Goal: Transaction & Acquisition: Book appointment/travel/reservation

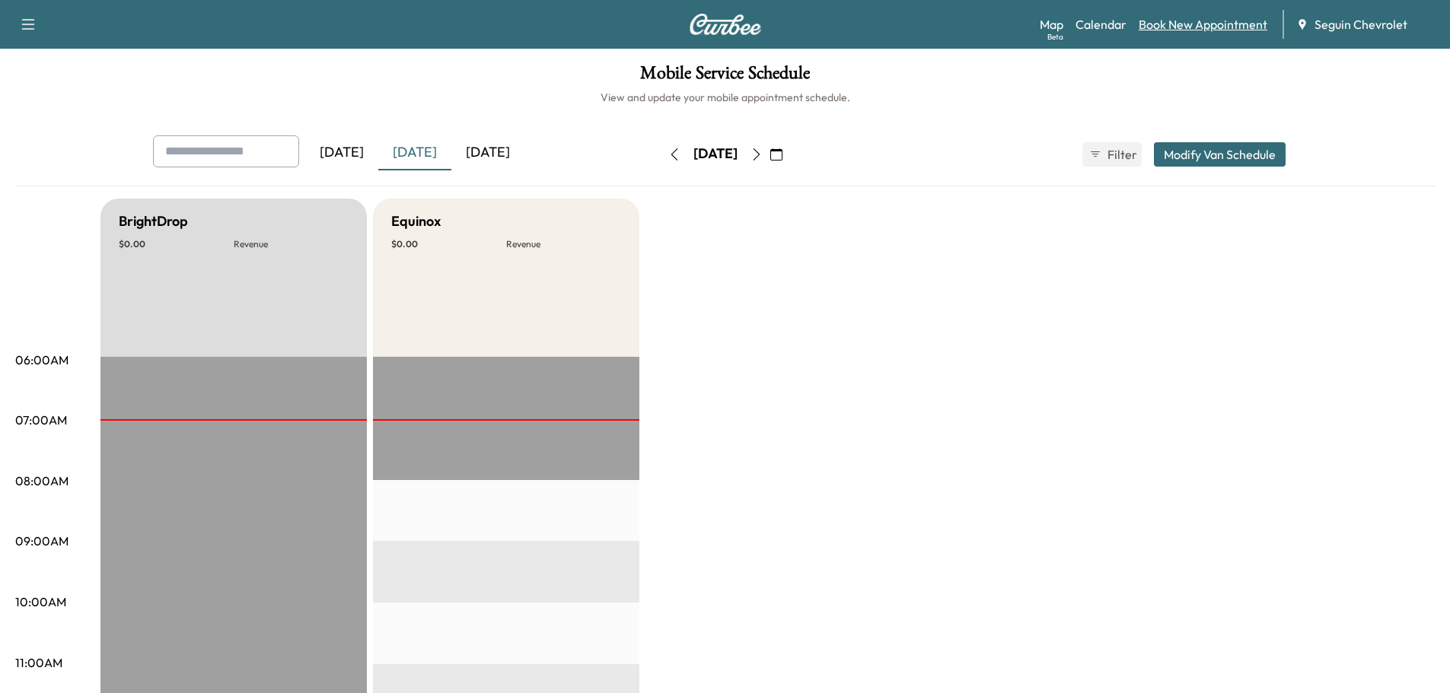
click at [1200, 29] on link "Book New Appointment" at bounding box center [1203, 24] width 129 height 18
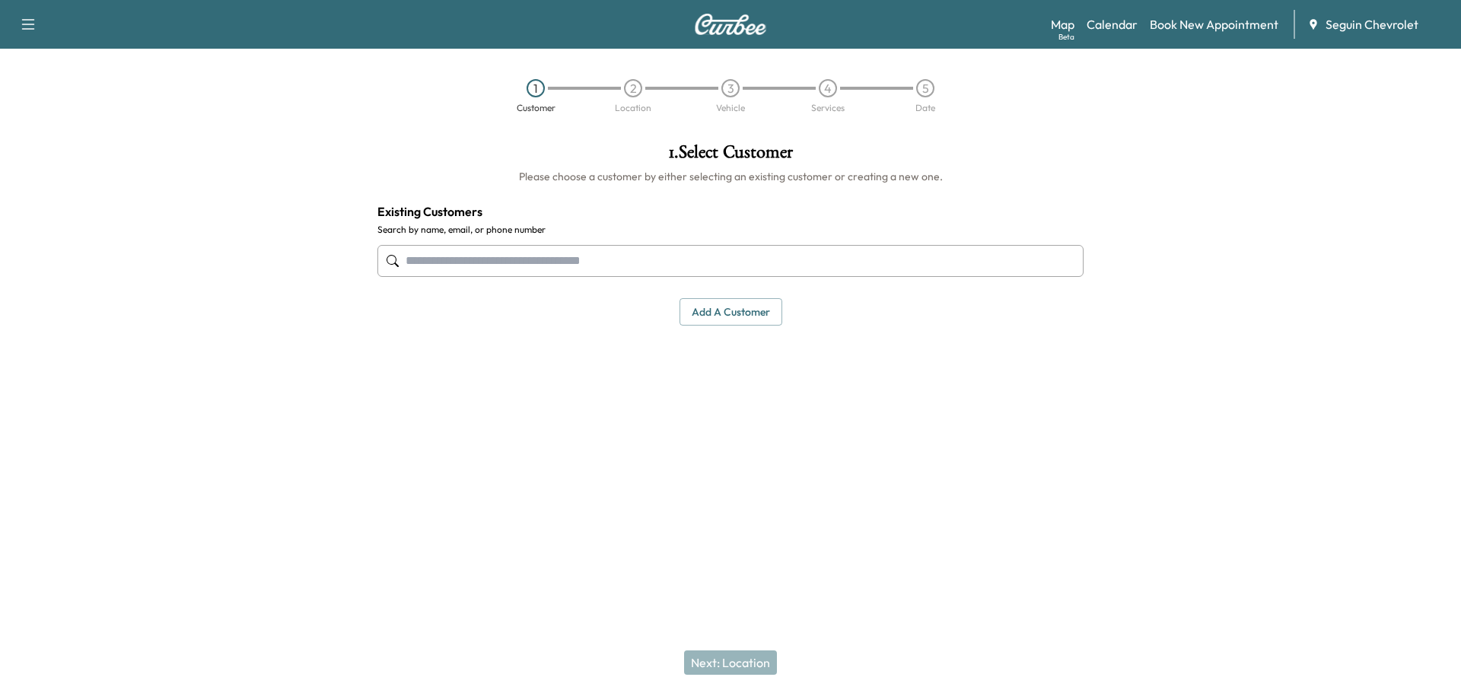
click at [445, 266] on input "text" at bounding box center [731, 261] width 706 height 32
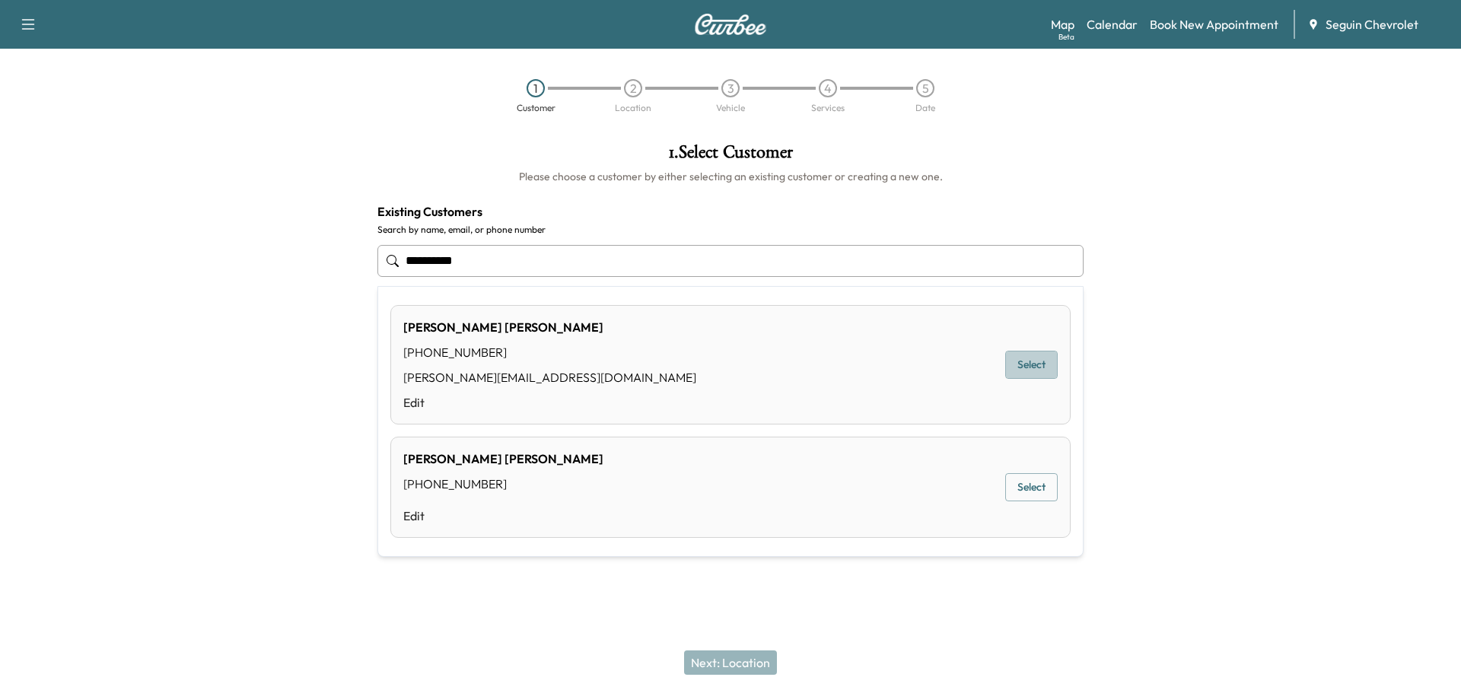
click at [1037, 368] on button "Select" at bounding box center [1031, 365] width 53 height 28
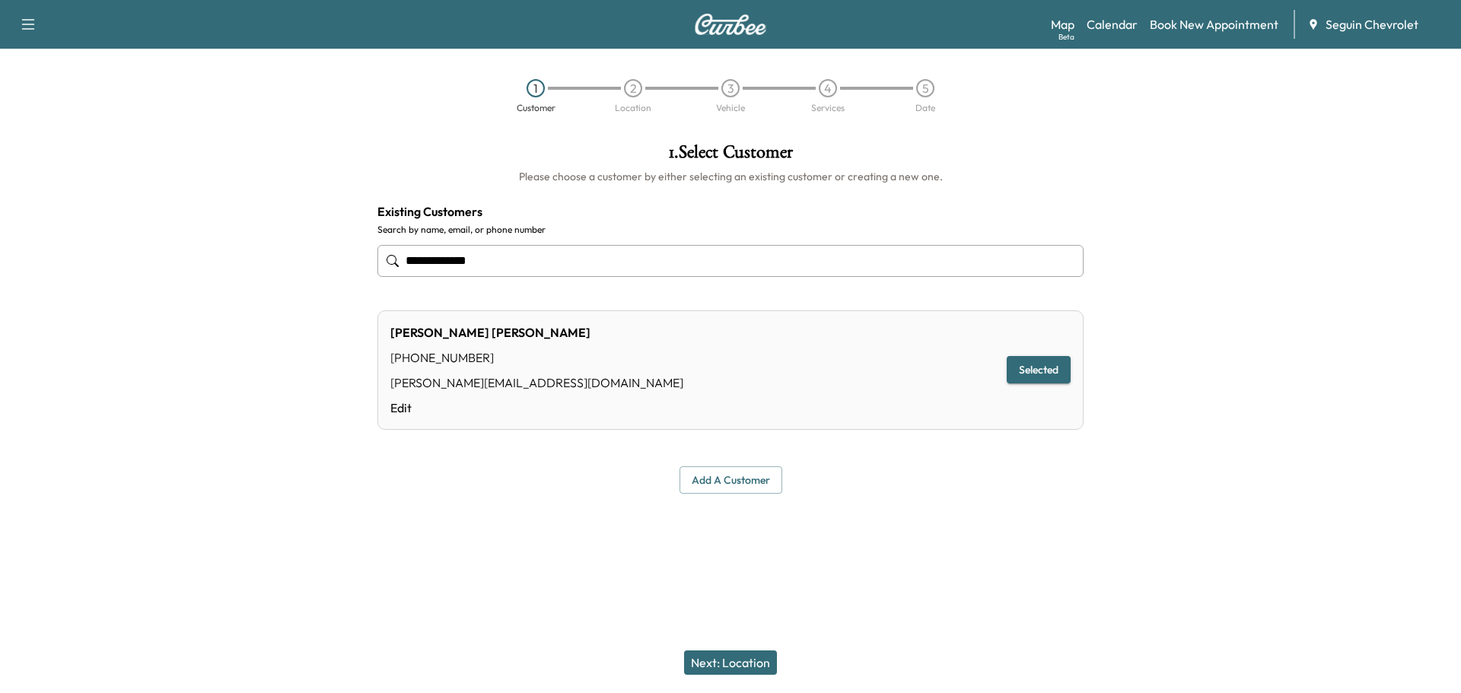
type input "**********"
click at [1037, 368] on button "Selected" at bounding box center [1039, 370] width 64 height 28
click at [745, 664] on button "Next: Location" at bounding box center [730, 663] width 93 height 24
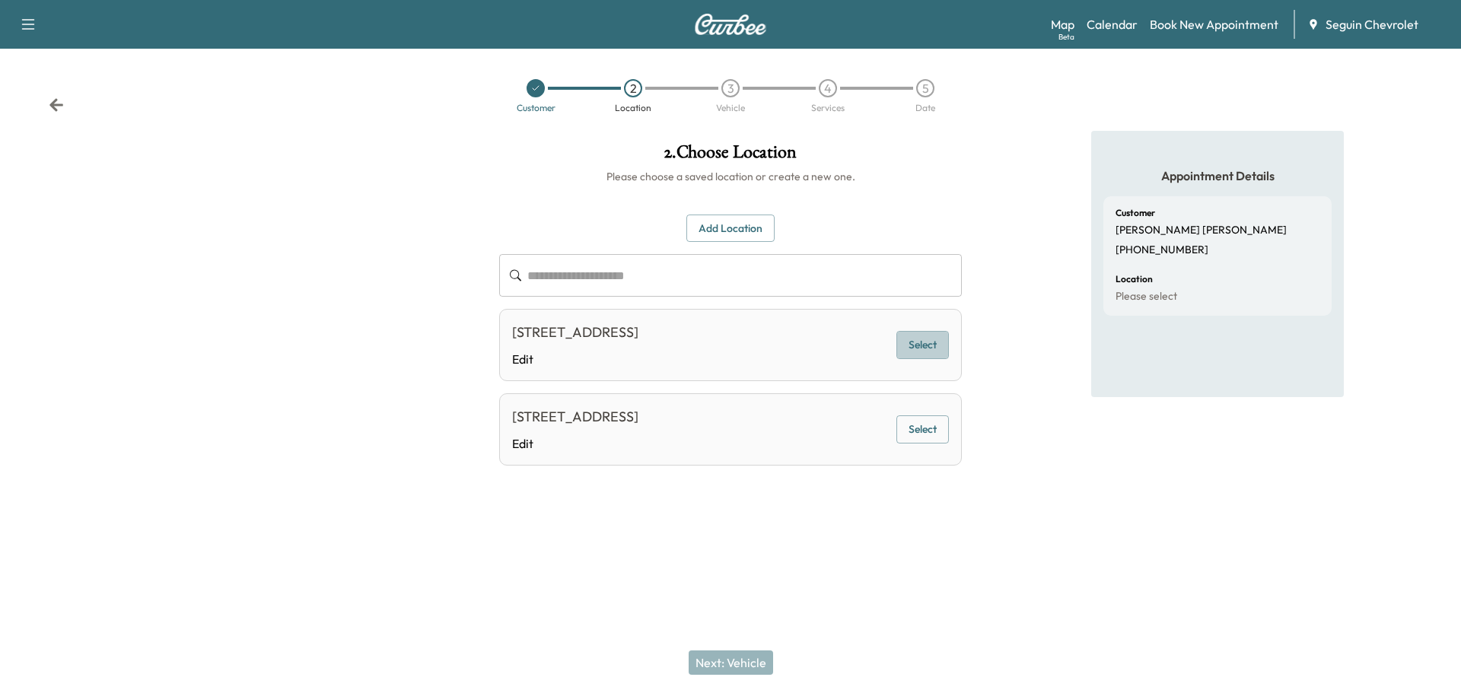
click at [915, 342] on button "Select" at bounding box center [923, 345] width 53 height 28
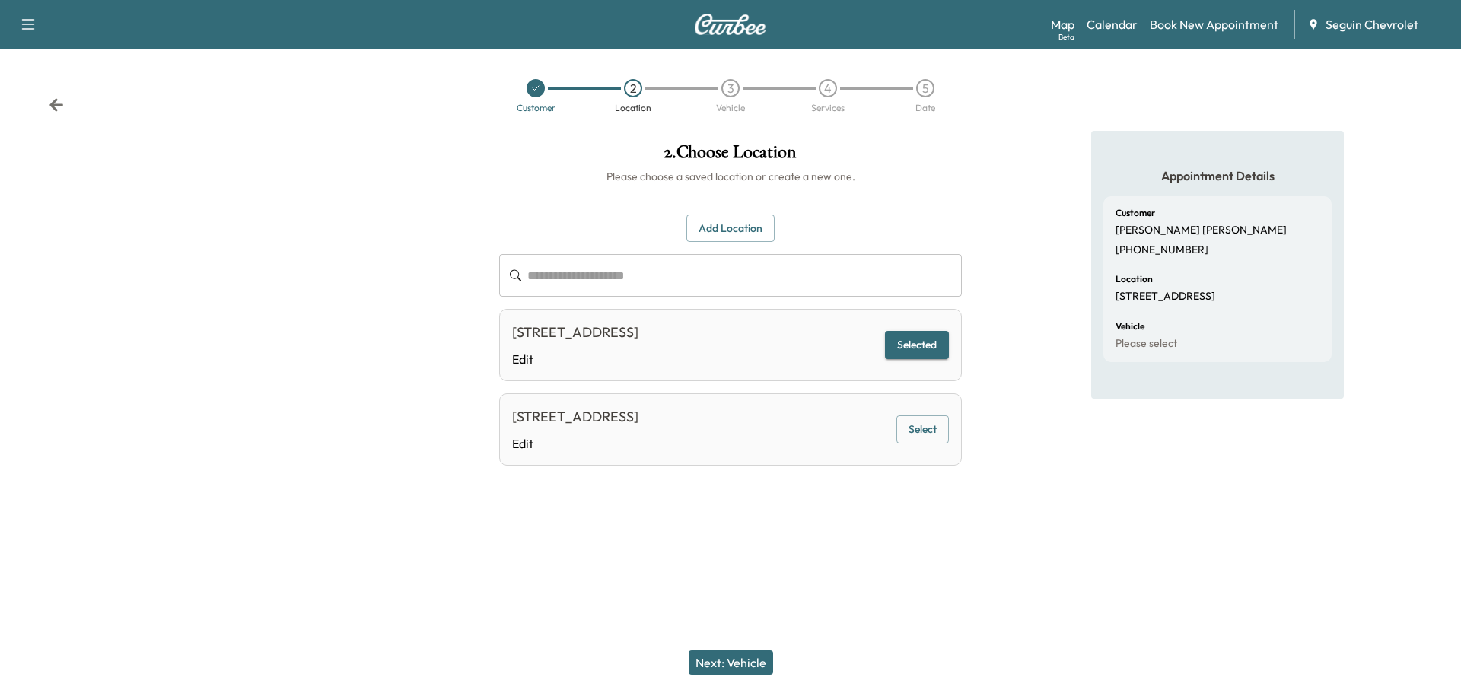
click at [743, 658] on button "Next: Vehicle" at bounding box center [731, 663] width 84 height 24
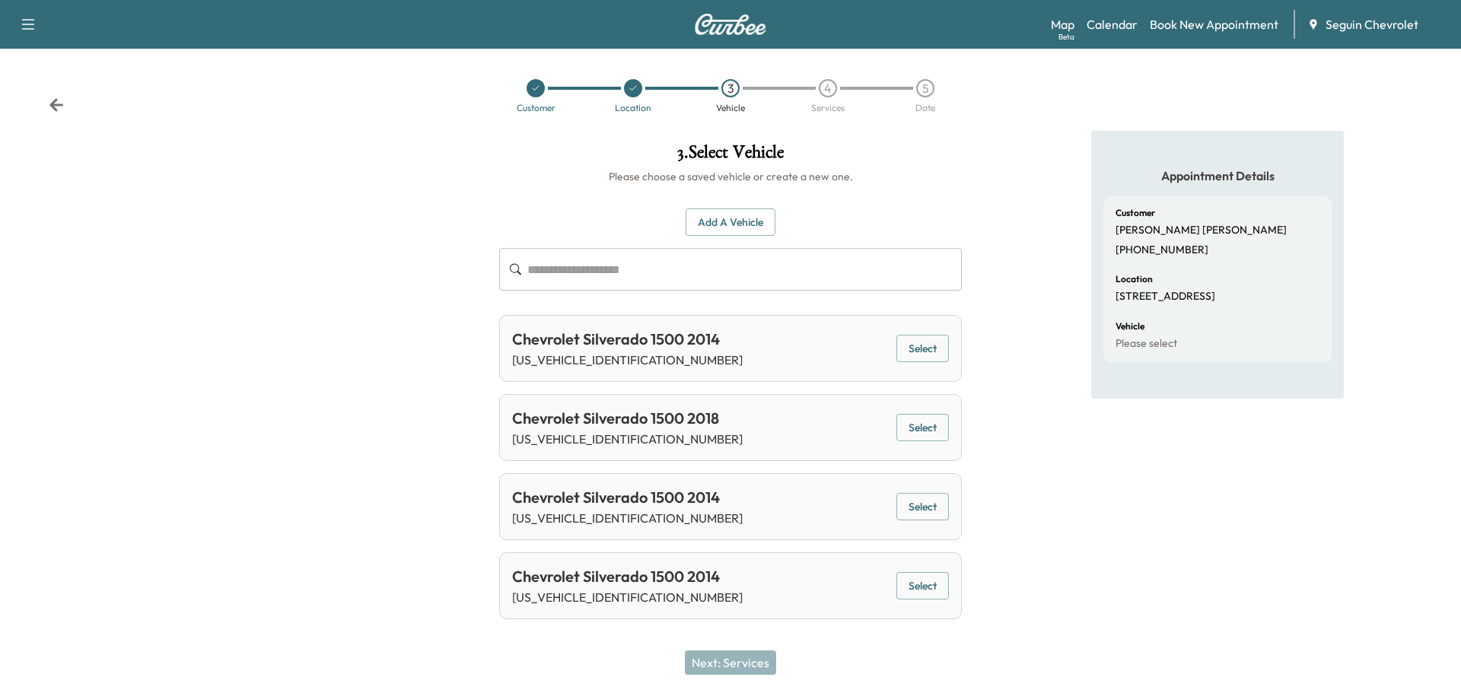
click at [932, 495] on button "Select" at bounding box center [923, 507] width 53 height 28
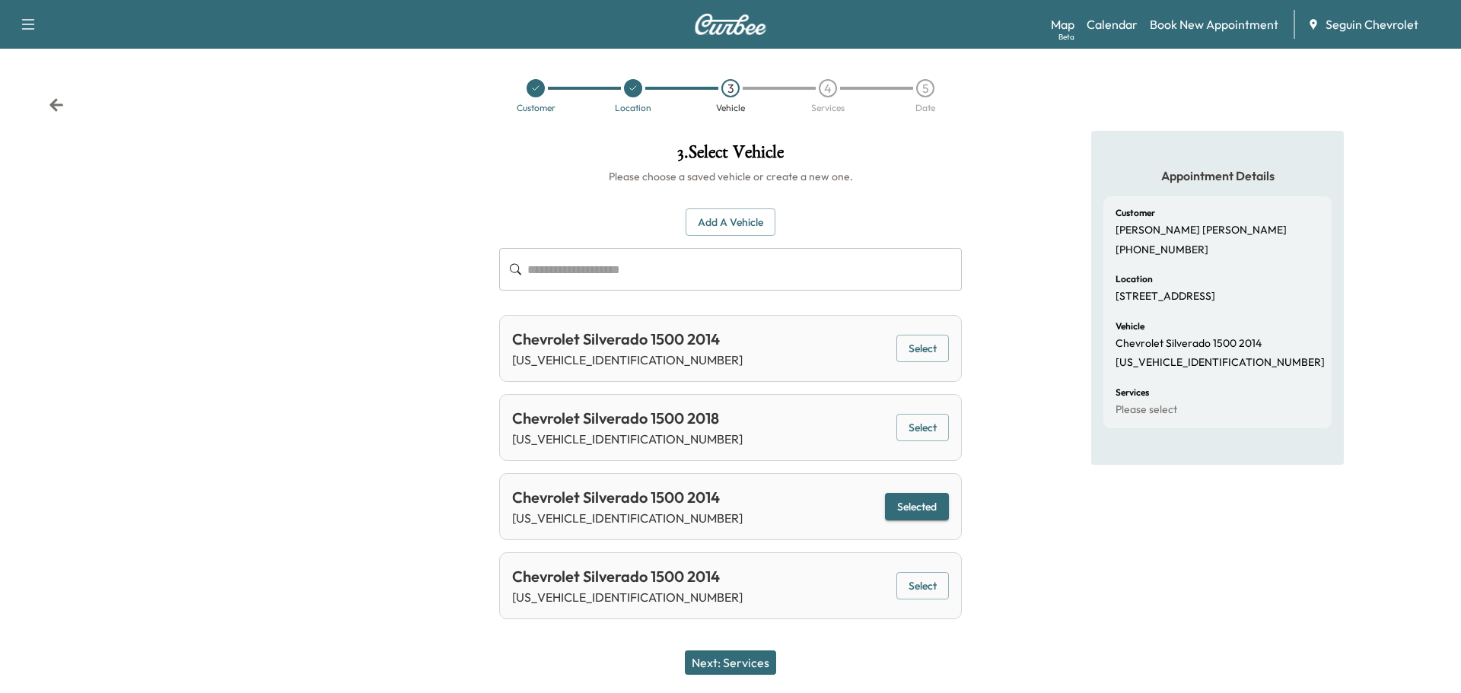
click at [757, 658] on button "Next: Services" at bounding box center [730, 663] width 91 height 24
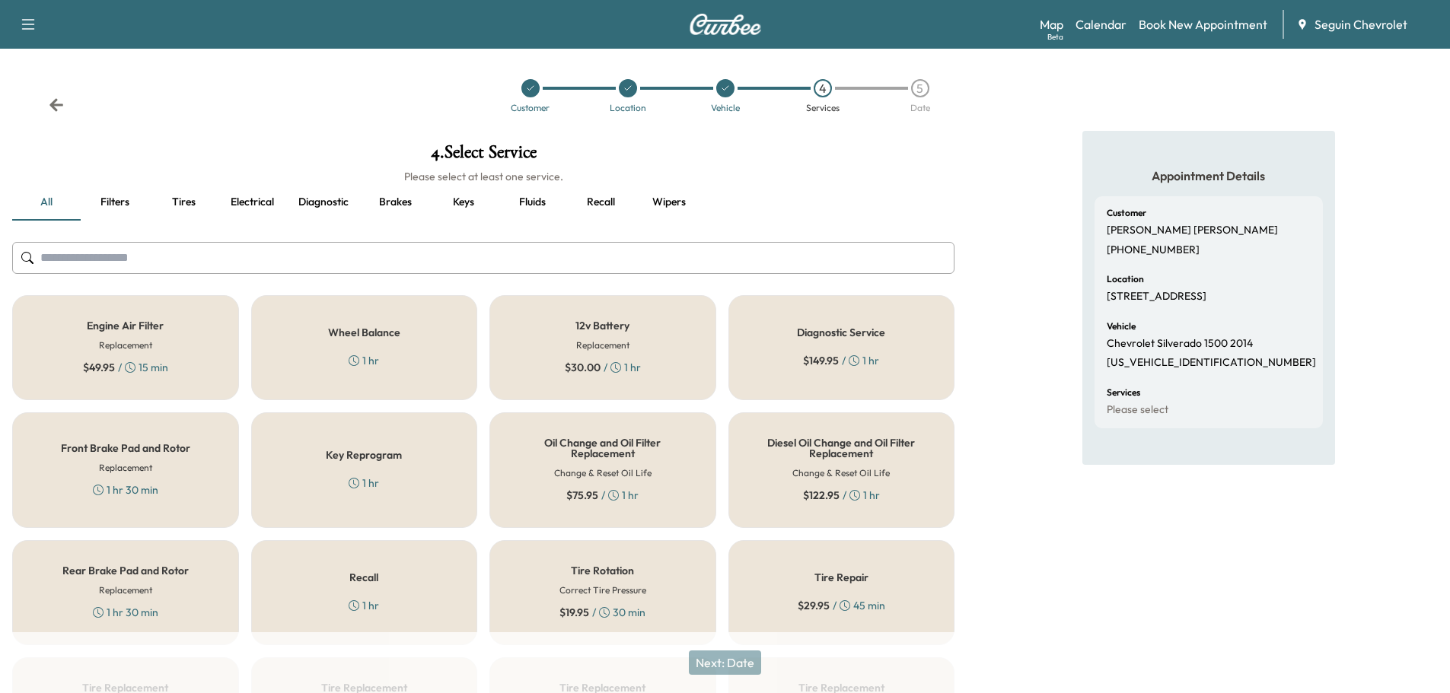
click at [435, 585] on div "Recall 1 hr" at bounding box center [364, 592] width 227 height 105
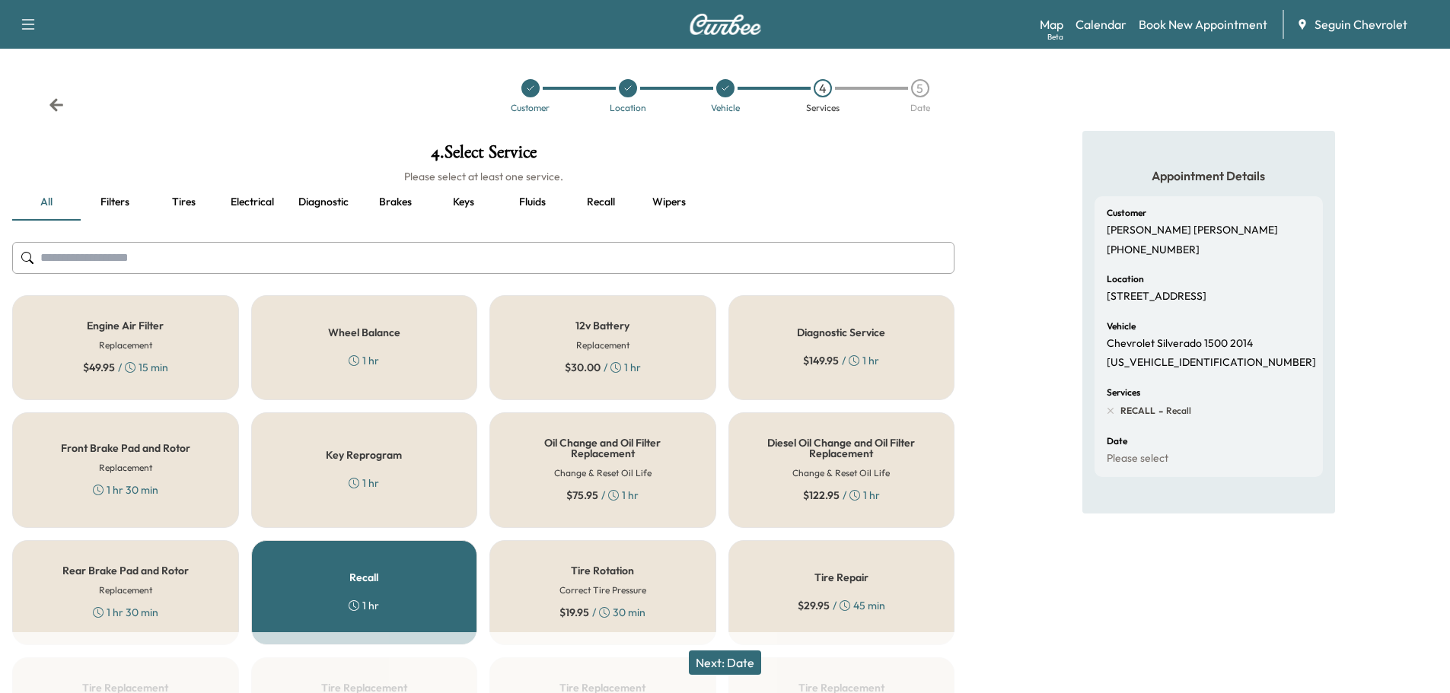
click at [738, 658] on button "Next: Date" at bounding box center [725, 663] width 72 height 24
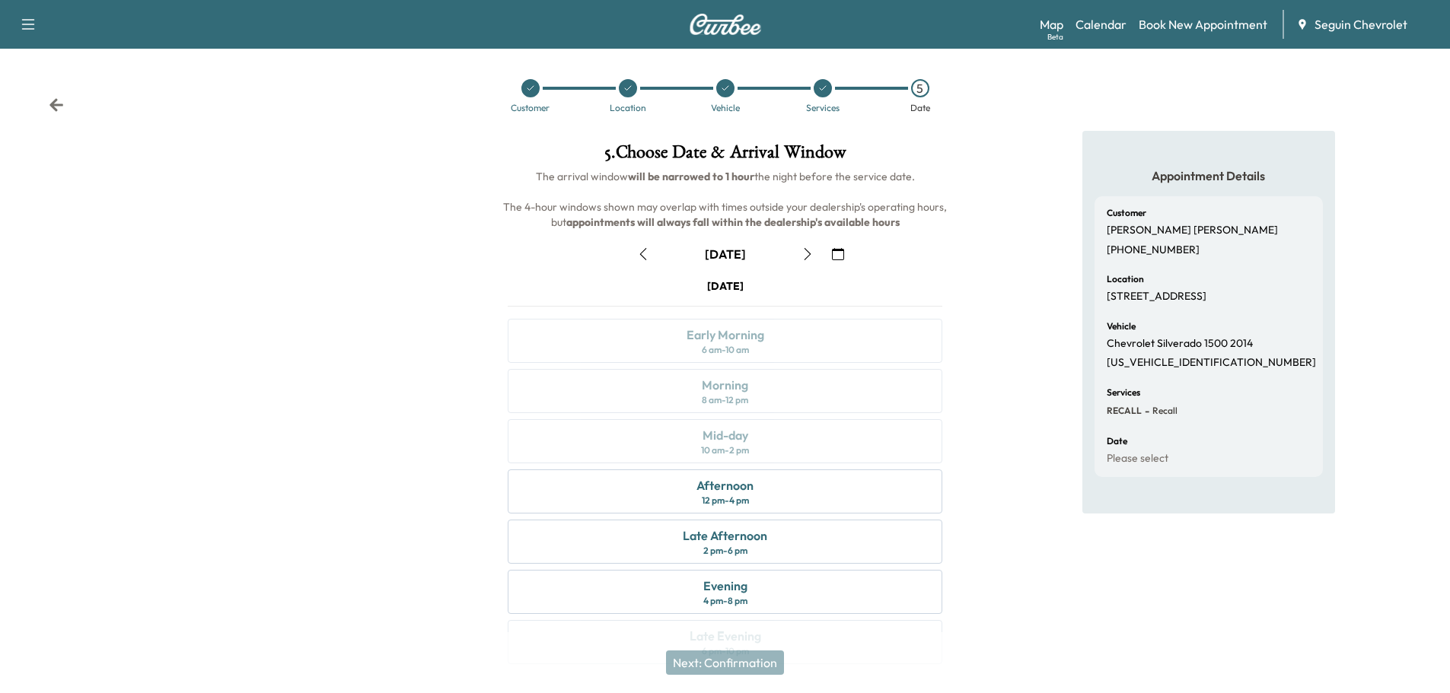
click at [835, 255] on icon "button" at bounding box center [838, 254] width 12 height 12
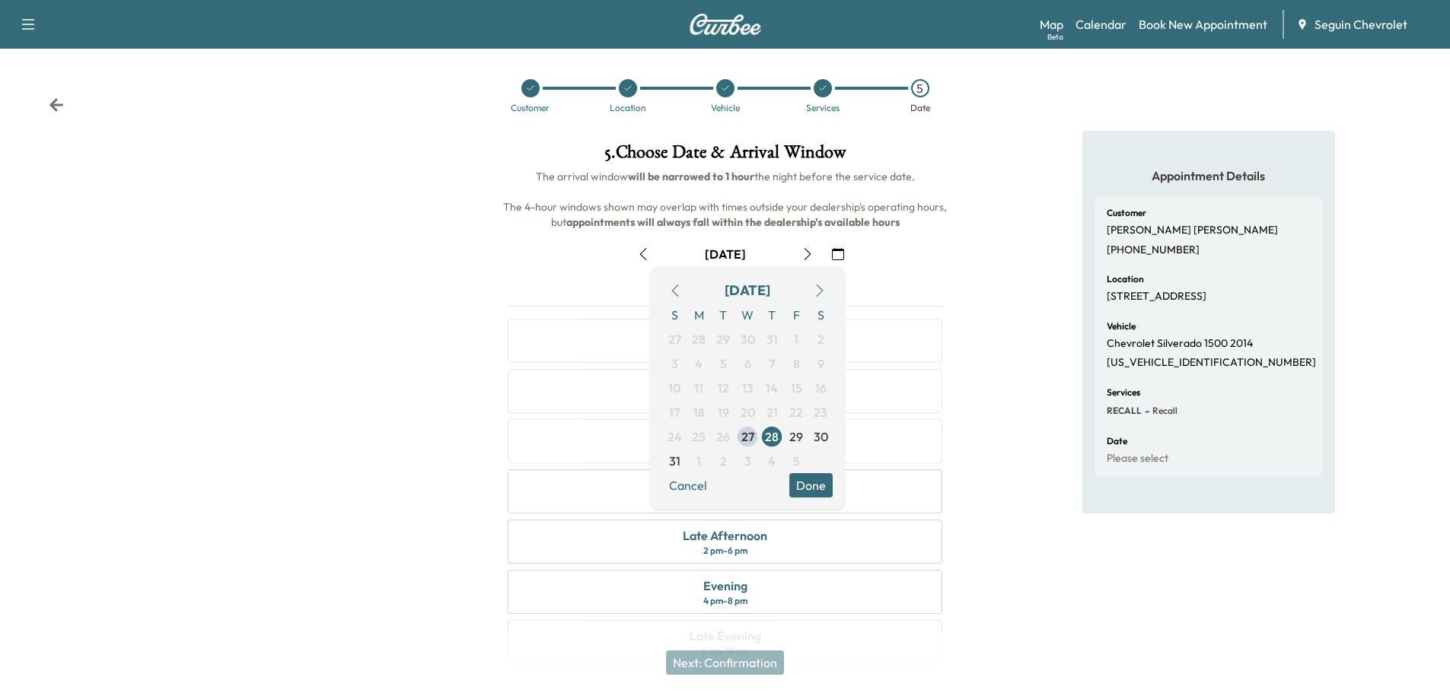
click at [817, 283] on button "button" at bounding box center [820, 291] width 26 height 24
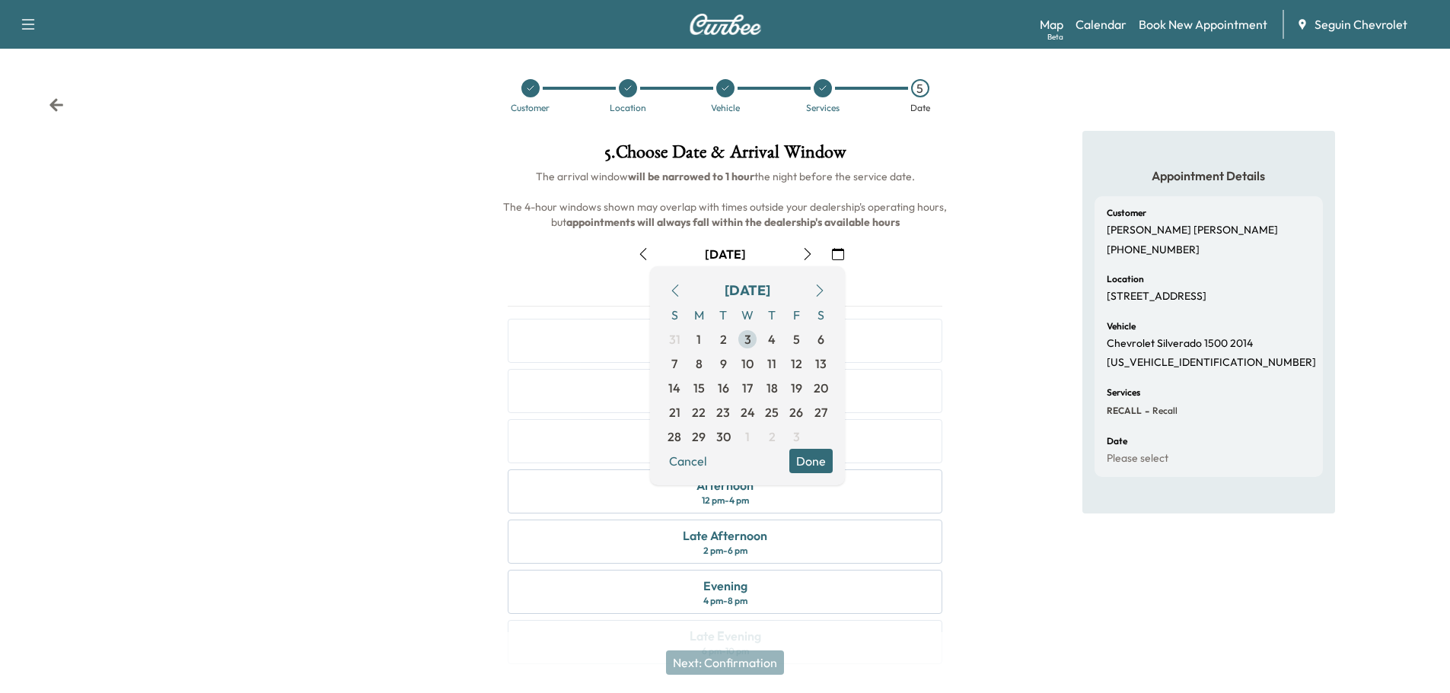
click at [748, 336] on span "3" at bounding box center [747, 339] width 7 height 18
click at [820, 457] on button "Done" at bounding box center [810, 461] width 43 height 24
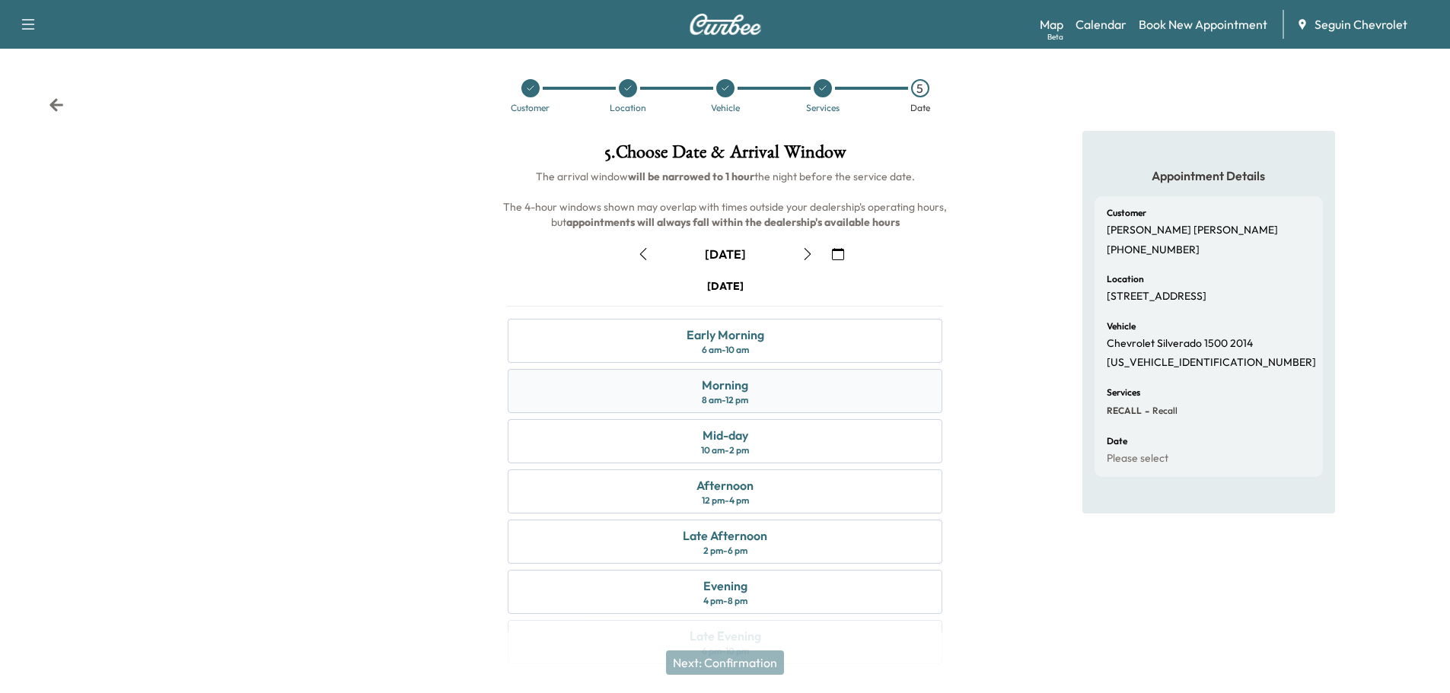
click at [824, 388] on div "Morning 8 am - 12 pm" at bounding box center [725, 391] width 435 height 44
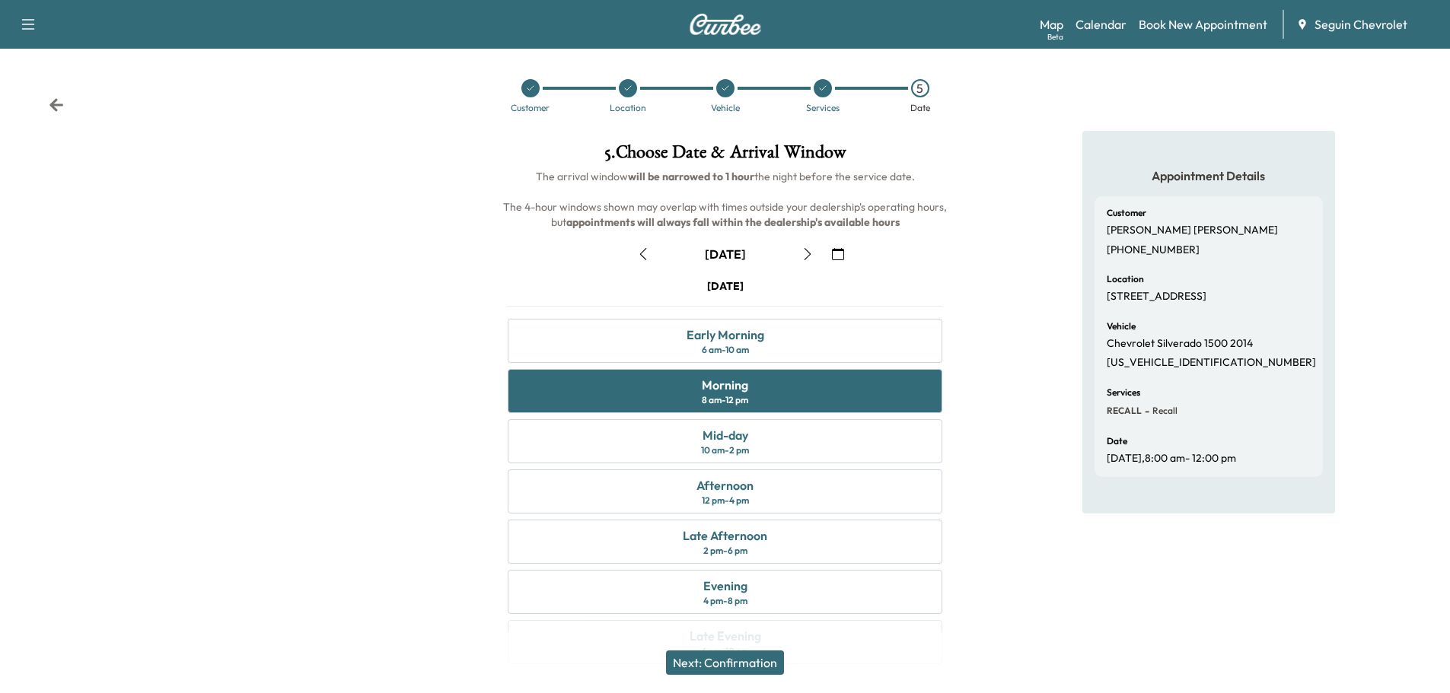
click at [752, 659] on button "Next: Confirmation" at bounding box center [725, 663] width 118 height 24
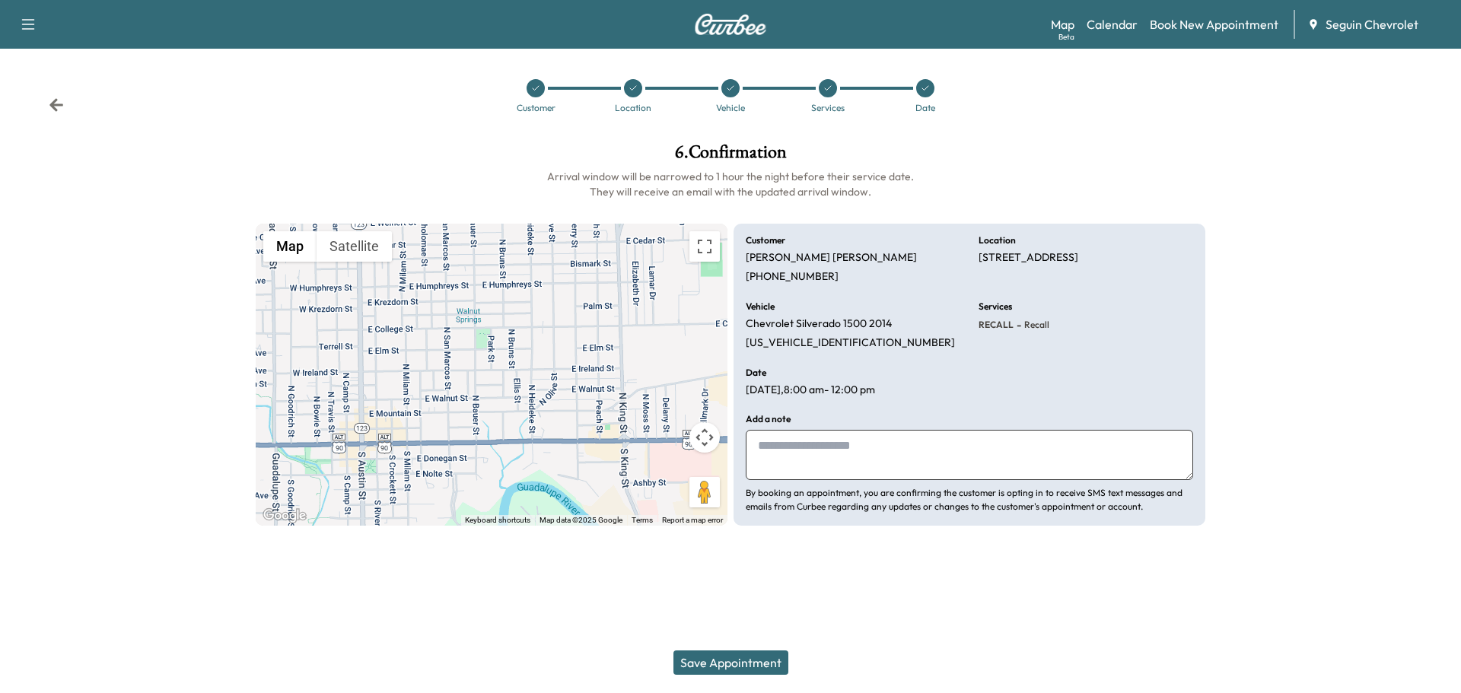
click at [789, 453] on textarea at bounding box center [970, 455] width 448 height 50
type textarea "**********"
click at [737, 658] on button "Save Appointment" at bounding box center [731, 663] width 115 height 24
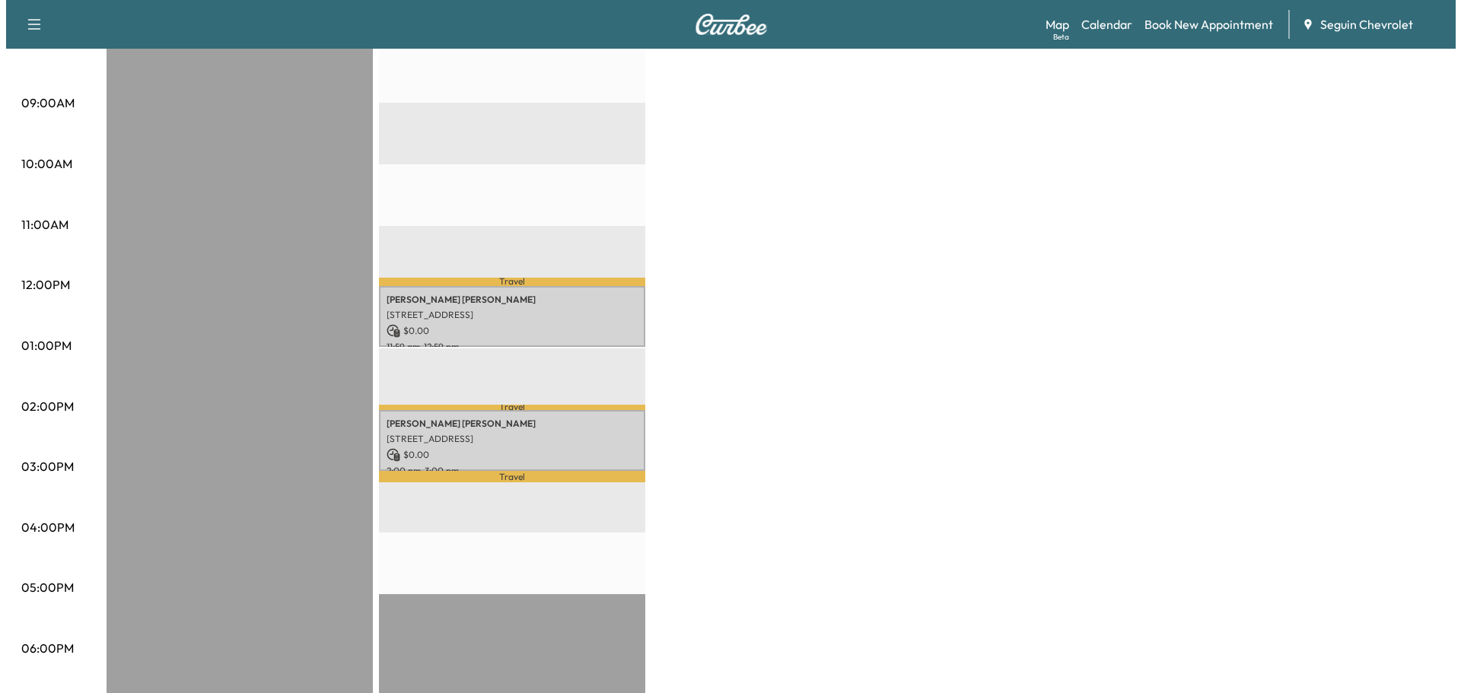
scroll to position [358, 0]
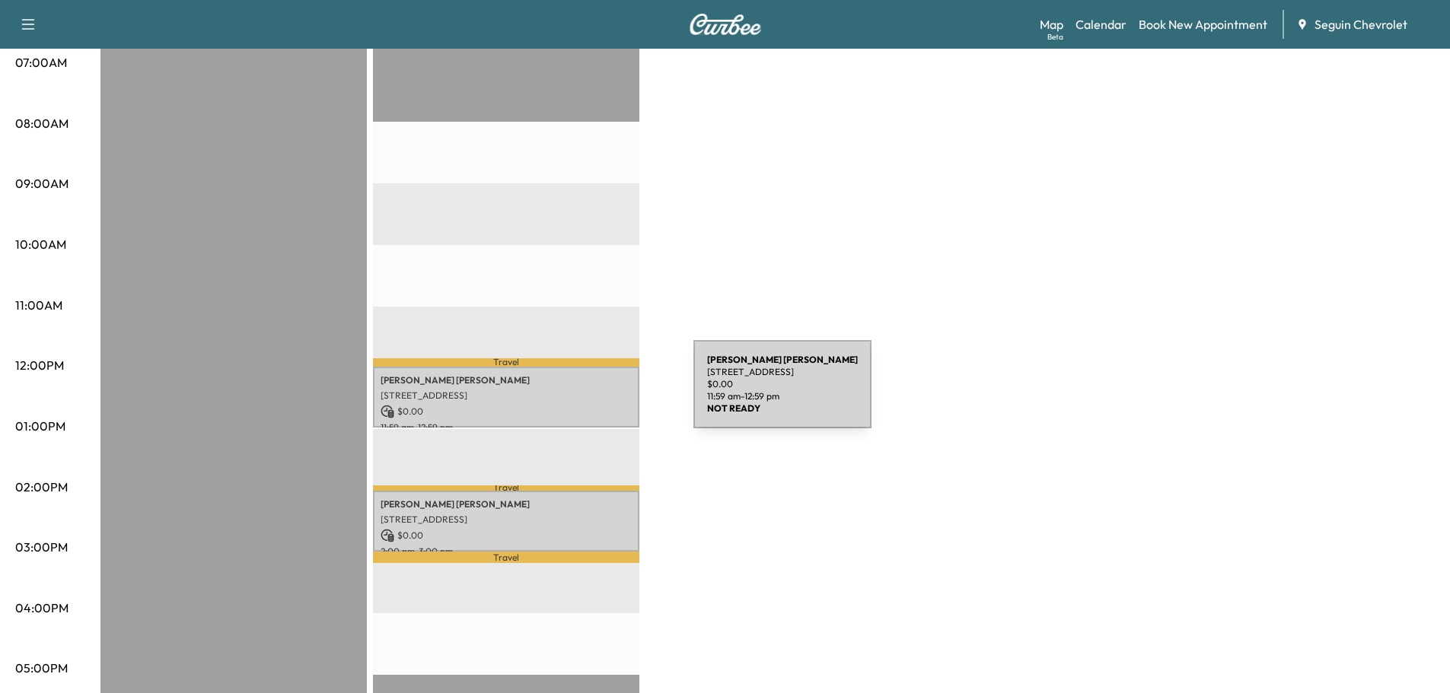
click at [579, 394] on p "[STREET_ADDRESS]" at bounding box center [506, 396] width 251 height 12
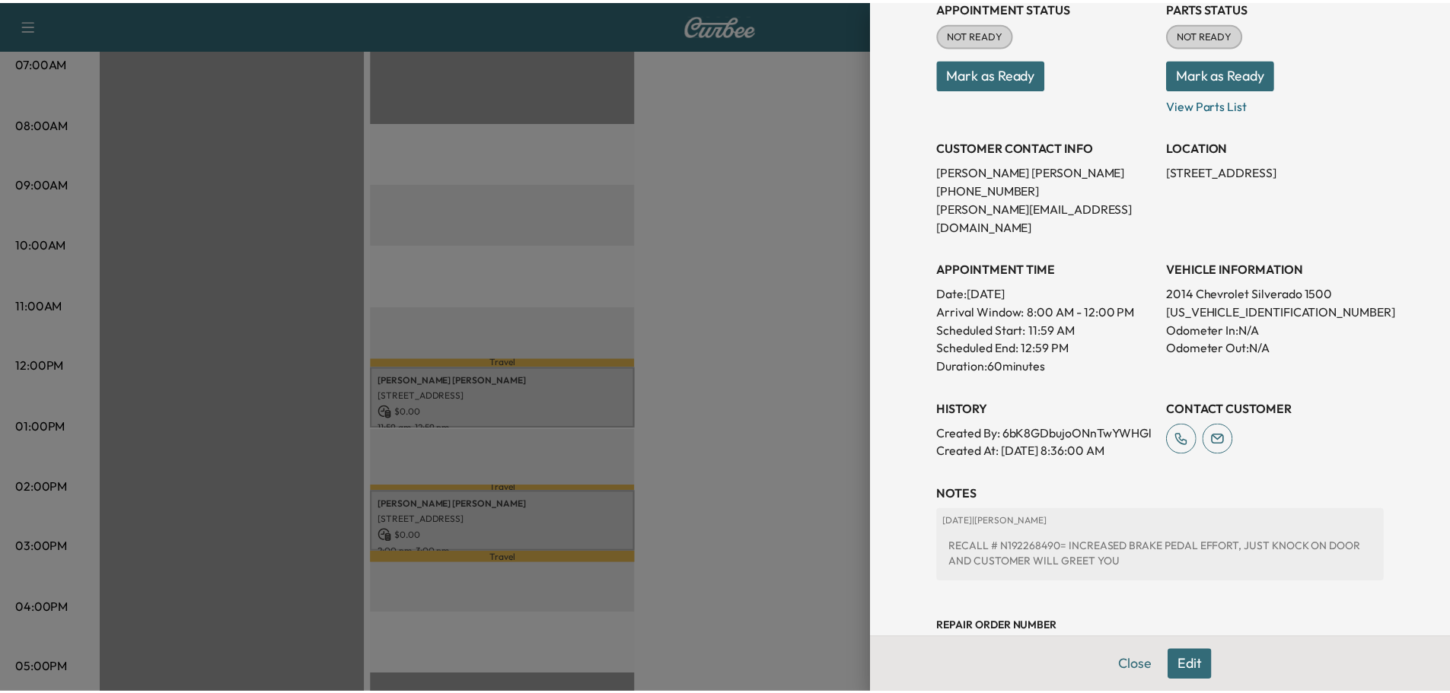
scroll to position [228, 0]
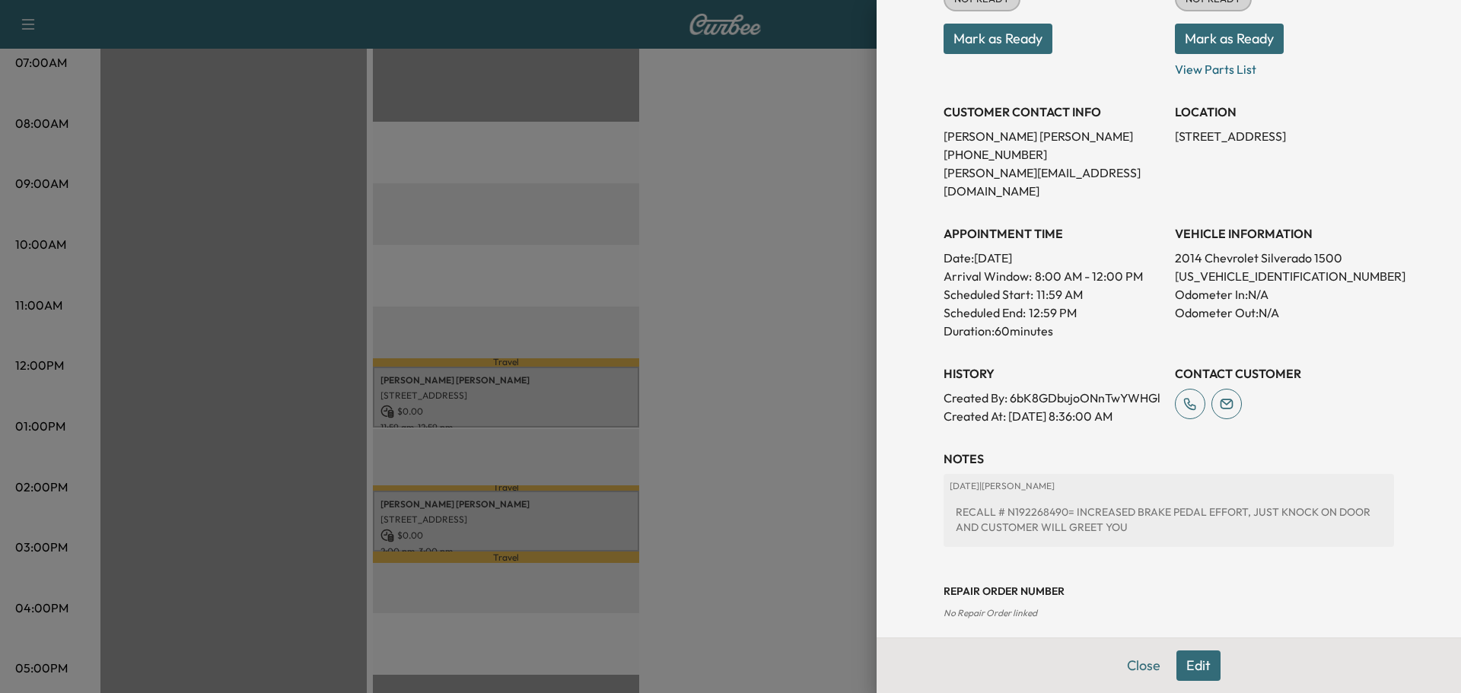
click at [1185, 399] on icon at bounding box center [1190, 404] width 11 height 11
click at [775, 250] on div at bounding box center [730, 346] width 1461 height 693
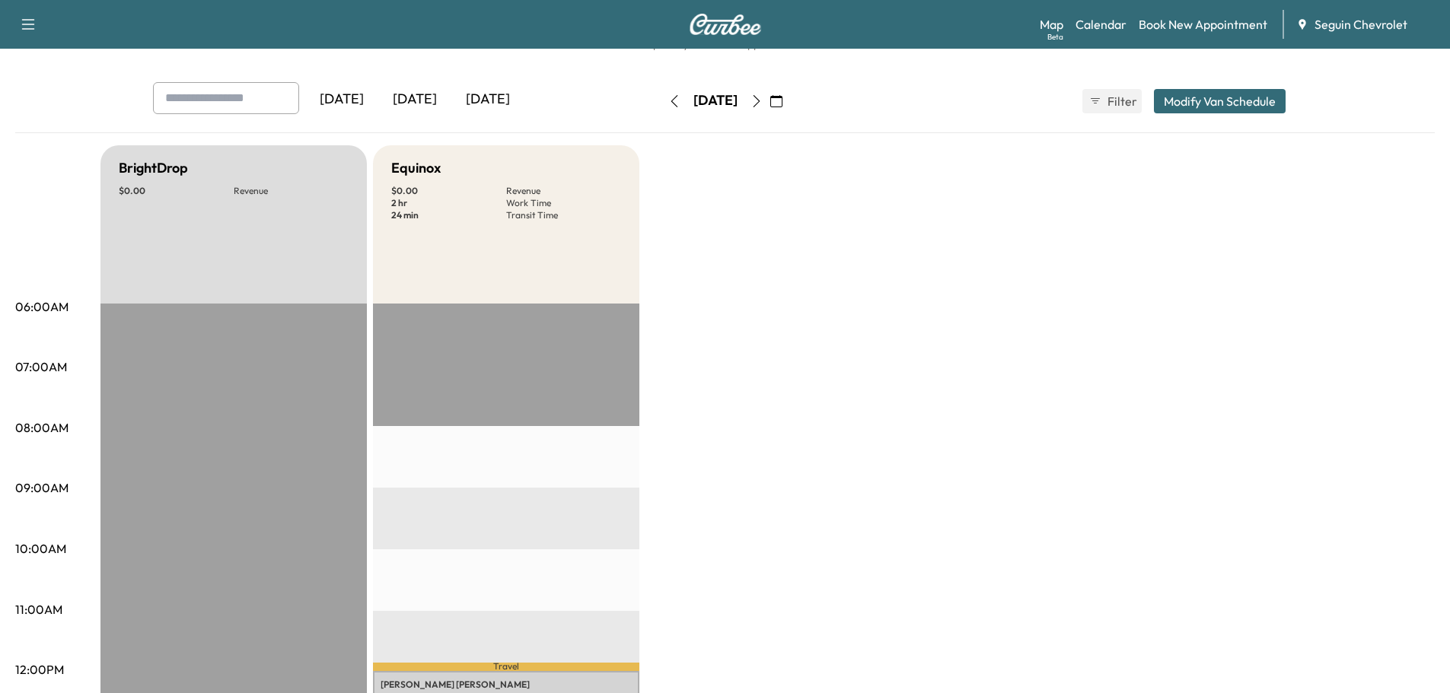
scroll to position [0, 0]
